Goal: Information Seeking & Learning: Learn about a topic

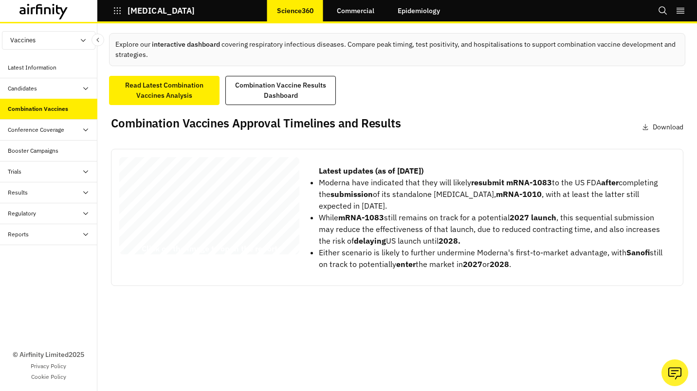
click at [216, 224] on div "[MEDICAL_DATA] - 19/influenza Combination Vaccines’ Approval Timelines, Results…" at bounding box center [209, 207] width 180 height 101
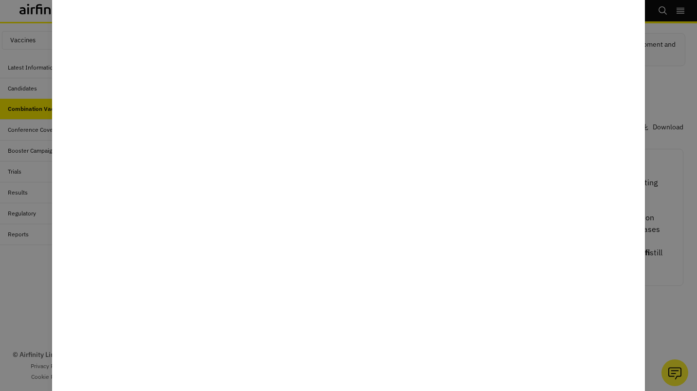
click at [36, 304] on div at bounding box center [348, 195] width 697 height 391
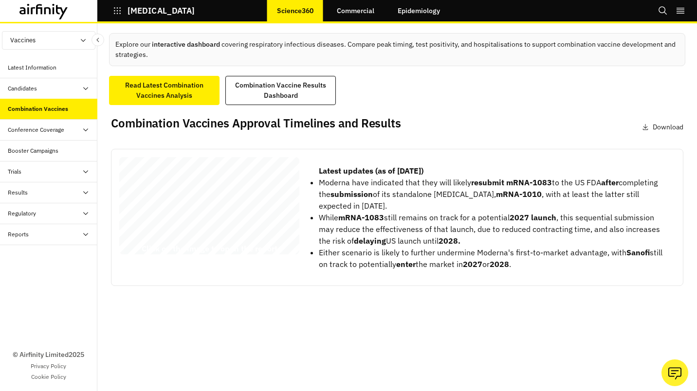
click at [232, 314] on div "Explore our interactive dashboard covering respiratory [MEDICAL_DATA]. Compare …" at bounding box center [397, 207] width 600 height 368
click at [27, 43] on button "Vaccines" at bounding box center [48, 40] width 93 height 19
click at [30, 56] on p "Vaccines" at bounding box center [23, 58] width 42 height 19
